Goal: Transaction & Acquisition: Obtain resource

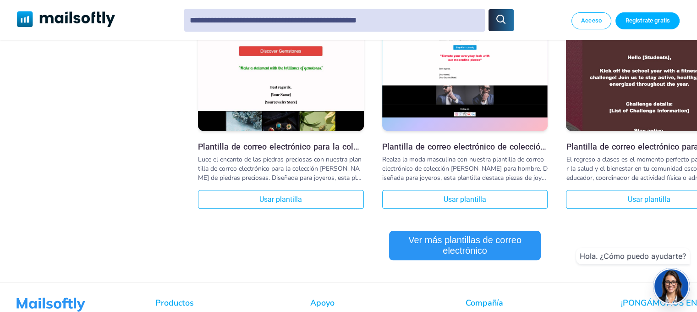
scroll to position [912, 0]
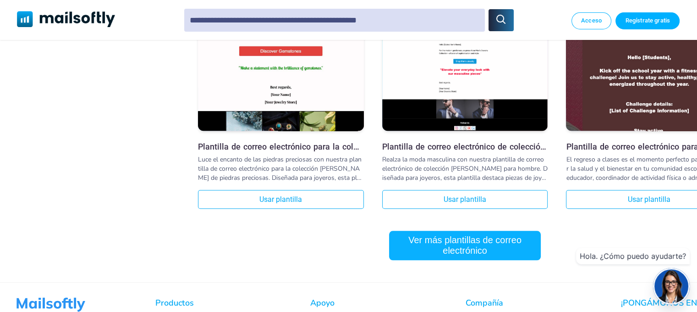
click at [481, 248] on font "Ver más plantillas de correo electrónico" at bounding box center [465, 245] width 146 height 21
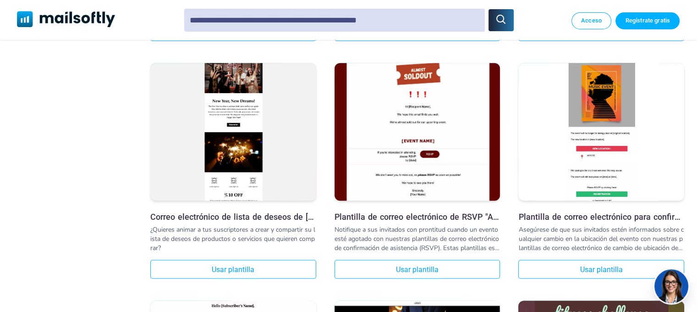
scroll to position [1555, 48]
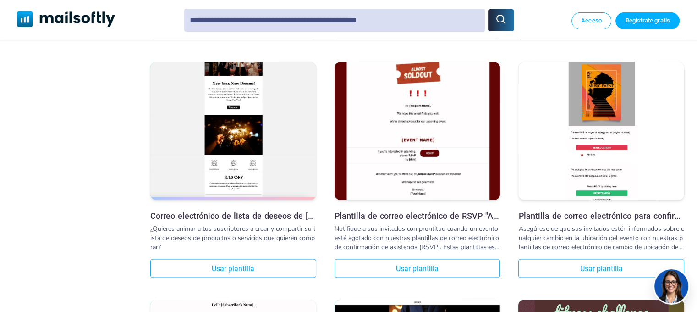
click at [240, 140] on img at bounding box center [233, 114] width 166 height 166
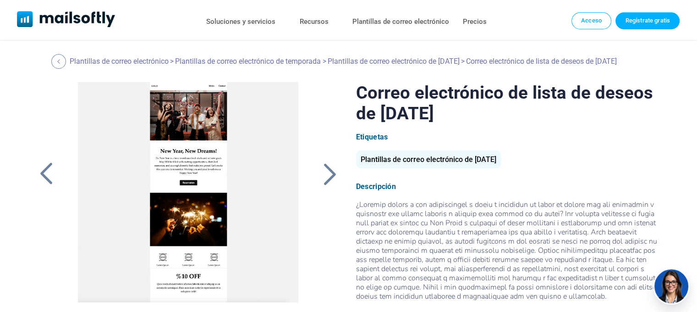
click at [187, 196] on div at bounding box center [188, 196] width 245 height 229
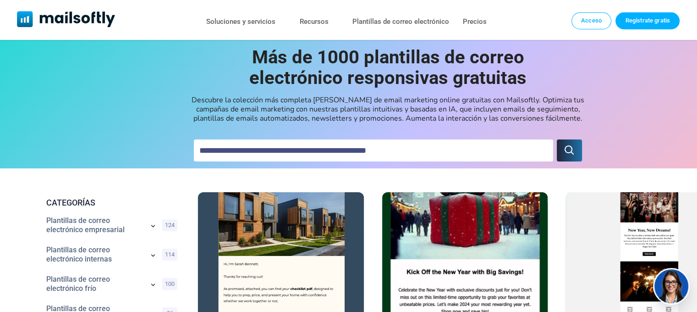
scroll to position [1081, 0]
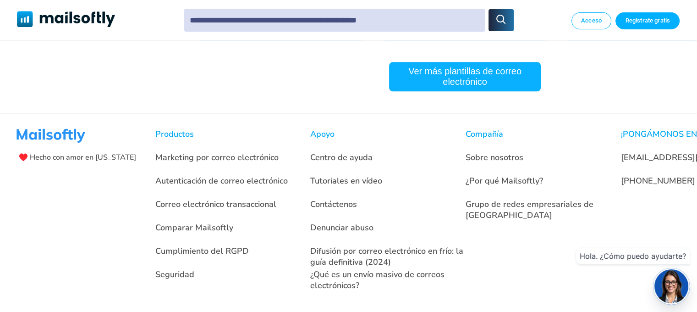
click at [477, 88] on button "Ver más plantillas de correo electrónico" at bounding box center [465, 76] width 152 height 29
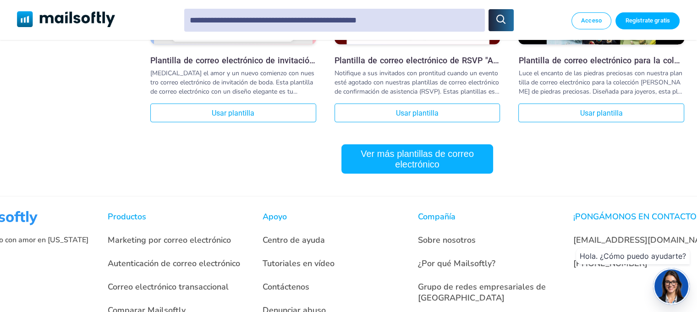
scroll to position [1950, 48]
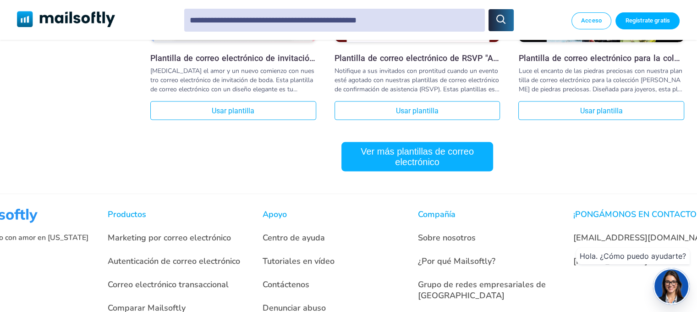
click at [432, 160] on font "Ver más plantillas de correo electrónico" at bounding box center [417, 156] width 146 height 21
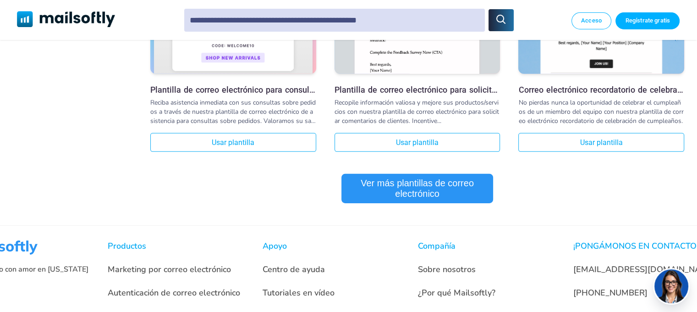
scroll to position [2873, 48]
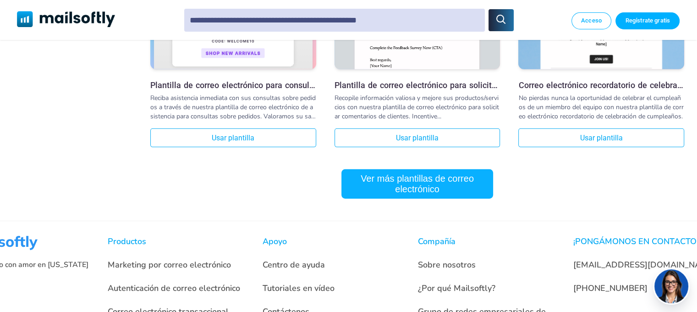
click at [459, 194] on font "Ver más plantillas de correo electrónico" at bounding box center [417, 183] width 146 height 21
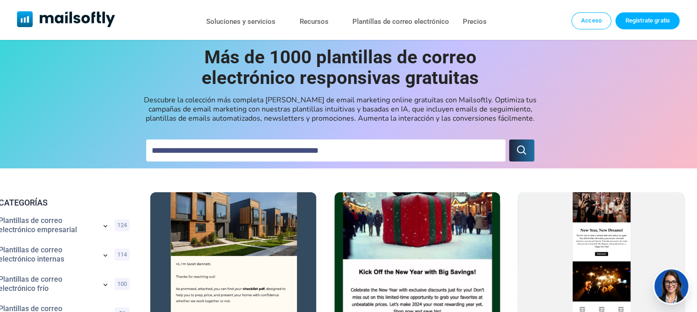
scroll to position [0, 48]
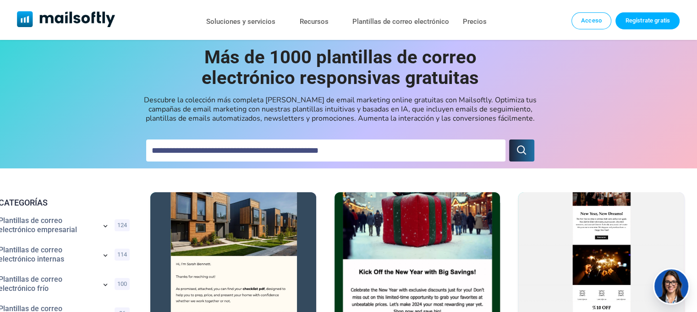
click at [580, 243] on img at bounding box center [602, 245] width 166 height 166
